Goal: Obtain resource: Download file/media

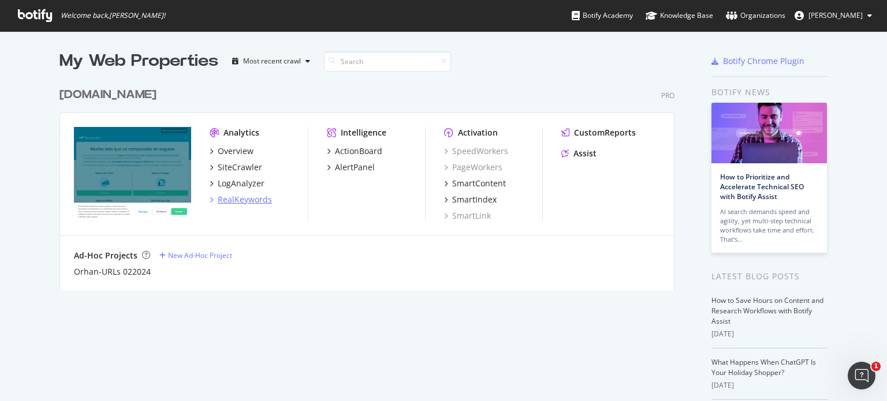
click at [239, 200] on div "RealKeywords" at bounding box center [245, 200] width 54 height 12
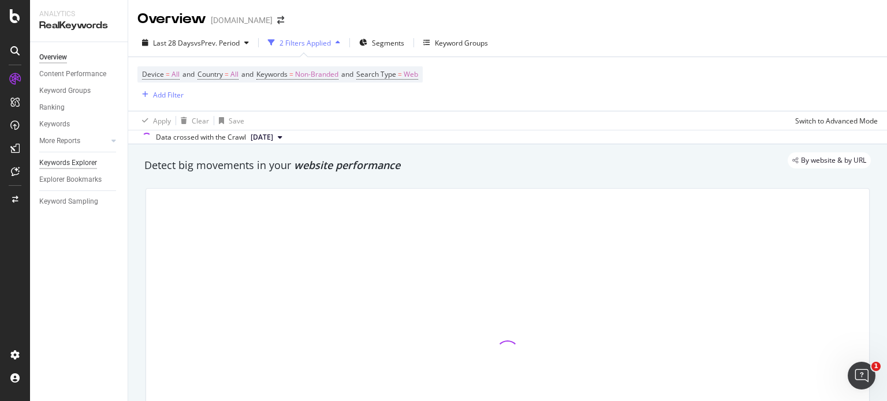
click at [70, 162] on div "Keywords Explorer" at bounding box center [68, 163] width 58 height 12
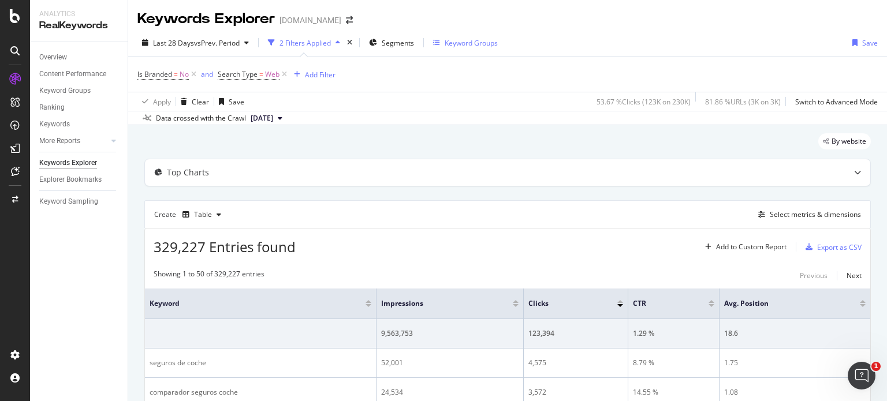
click at [466, 36] on div "Keyword Groups" at bounding box center [465, 42] width 65 height 17
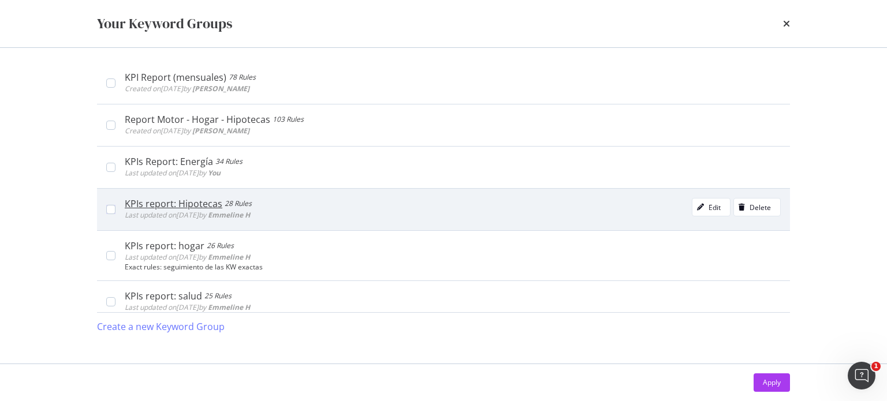
scroll to position [404, 0]
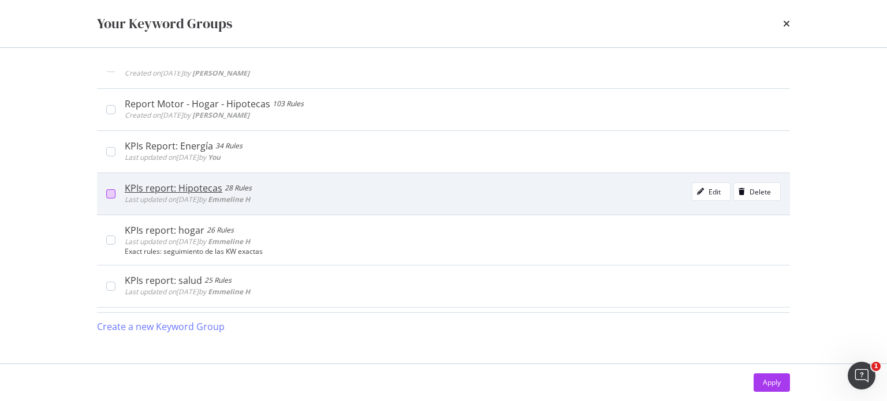
click at [109, 195] on div "modal" at bounding box center [110, 193] width 9 height 9
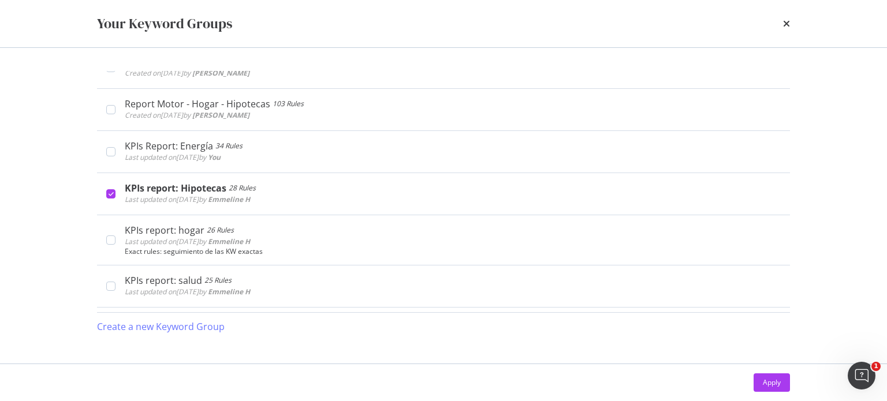
click at [767, 385] on div "Apply" at bounding box center [772, 383] width 18 height 10
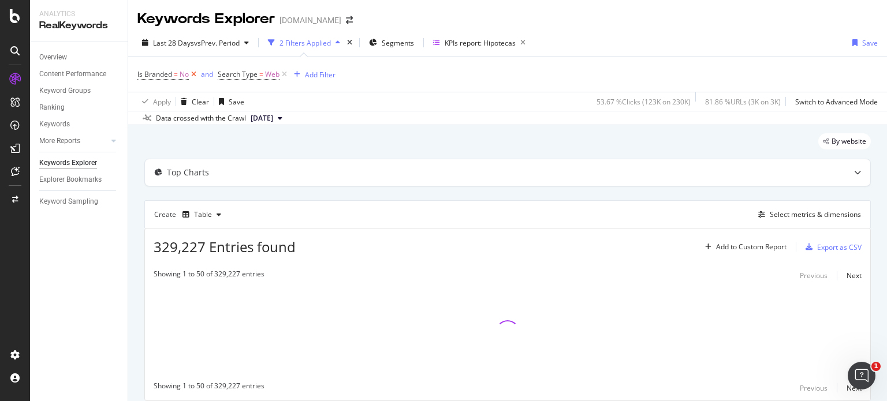
click at [194, 74] on icon at bounding box center [194, 75] width 10 height 12
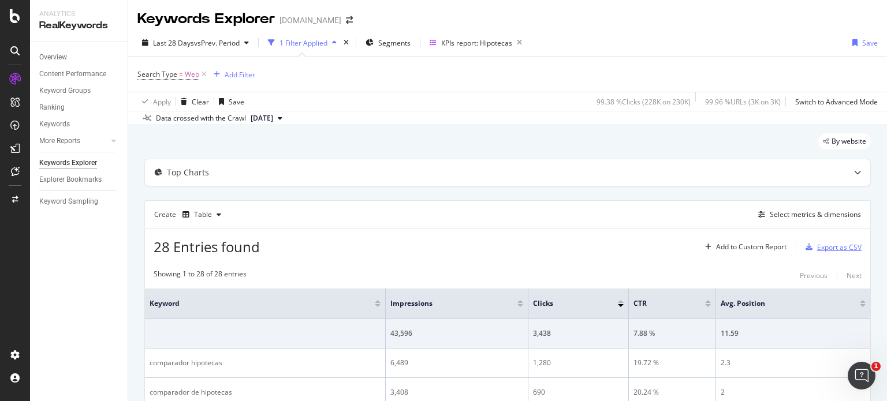
click at [827, 247] on div "Export as CSV" at bounding box center [839, 248] width 44 height 10
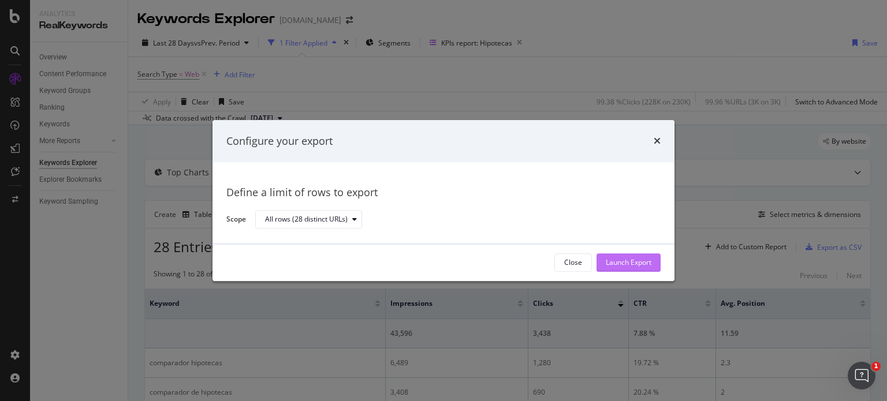
click at [610, 263] on div "Launch Export" at bounding box center [629, 263] width 46 height 10
